Goal: Navigation & Orientation: Find specific page/section

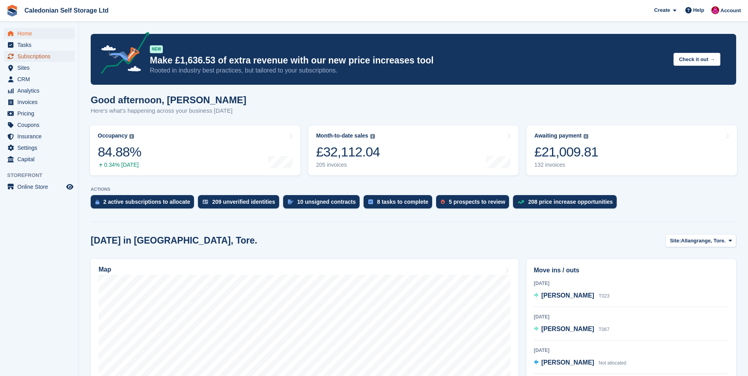
click at [27, 58] on span "Subscriptions" at bounding box center [40, 56] width 47 height 11
click at [24, 65] on span "Sites" at bounding box center [40, 67] width 47 height 11
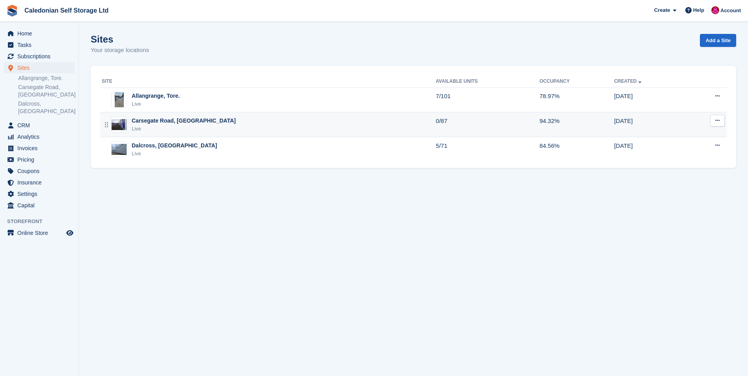
click at [137, 119] on div "Carsegate Road, [GEOGRAPHIC_DATA]" at bounding box center [184, 121] width 104 height 8
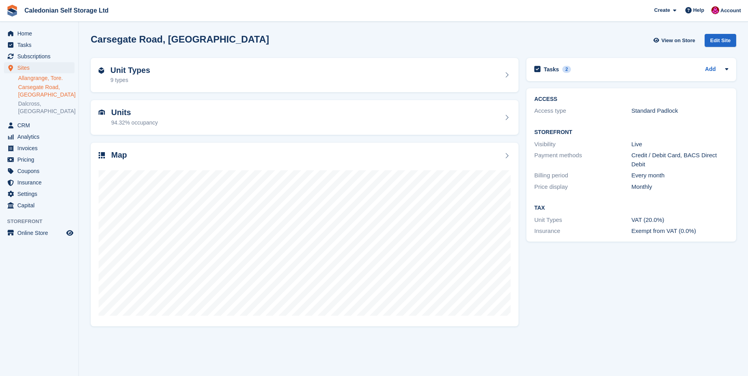
click at [46, 80] on link "Allangrange, Tore." at bounding box center [46, 77] width 56 height 7
click at [120, 73] on h2 "Unit Types" at bounding box center [130, 70] width 40 height 9
